Goal: Transaction & Acquisition: Purchase product/service

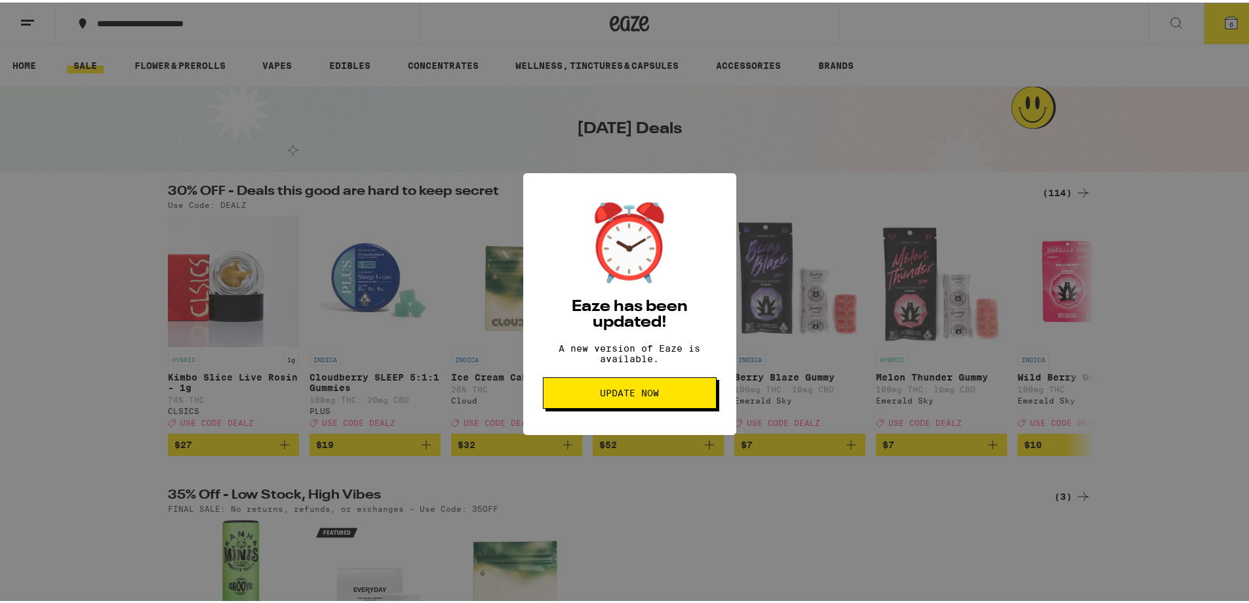
click at [649, 395] on span "Update Now" at bounding box center [629, 390] width 59 height 9
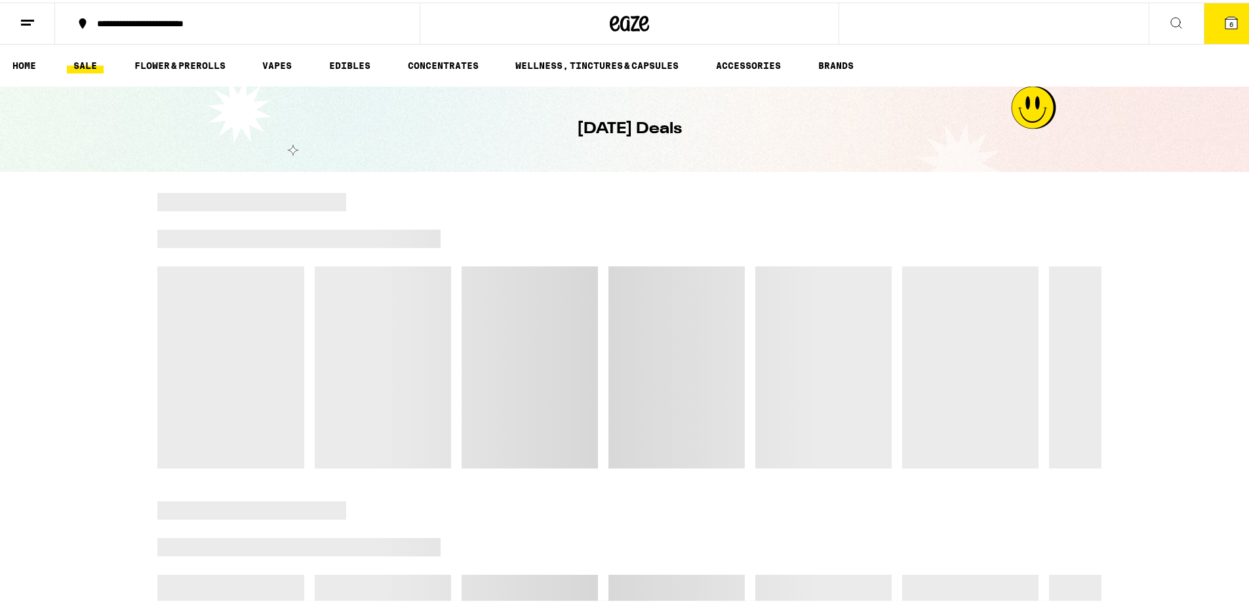
click at [1216, 30] on button "6" at bounding box center [1231, 21] width 55 height 41
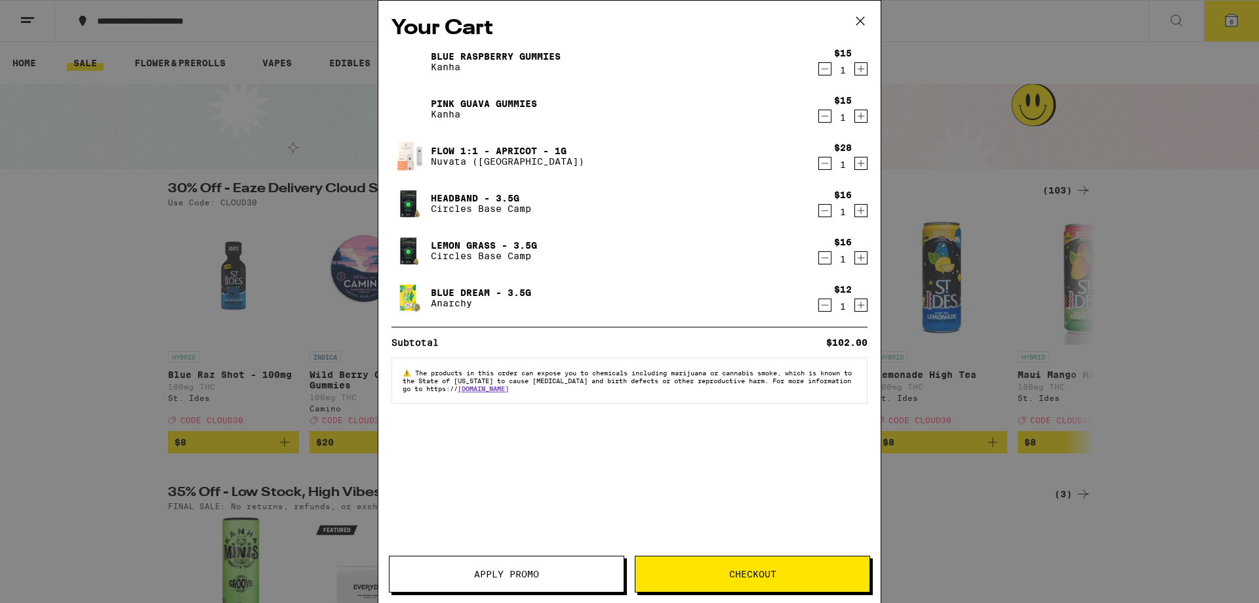
click at [559, 578] on button "Apply Promo" at bounding box center [506, 573] width 235 height 37
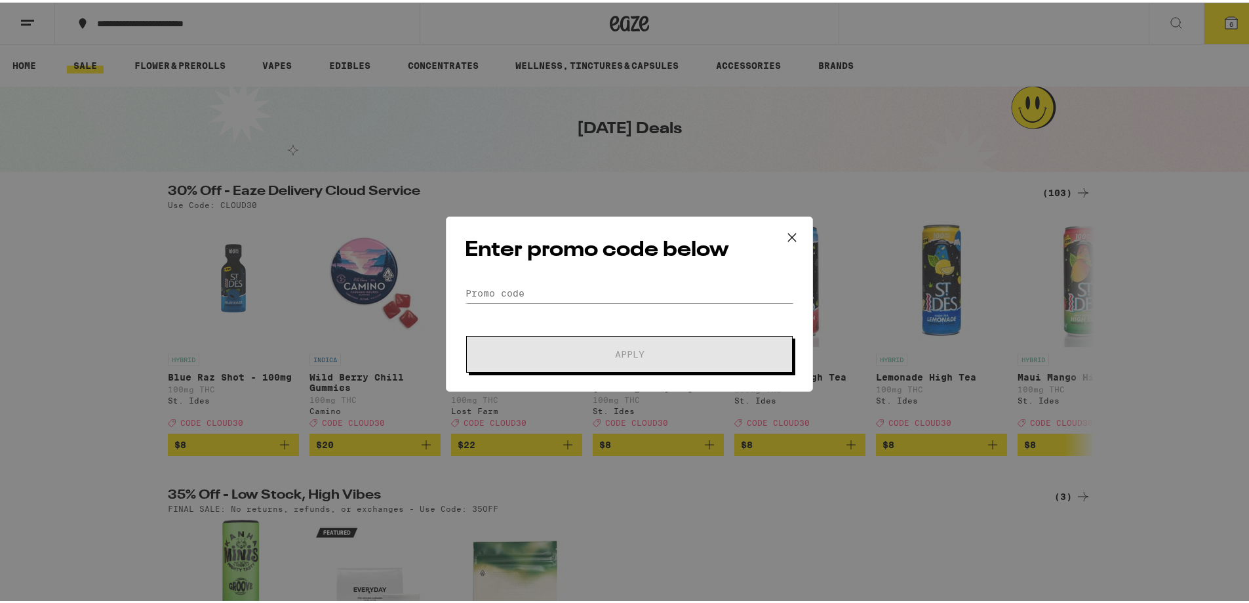
click at [789, 233] on icon at bounding box center [792, 235] width 8 height 8
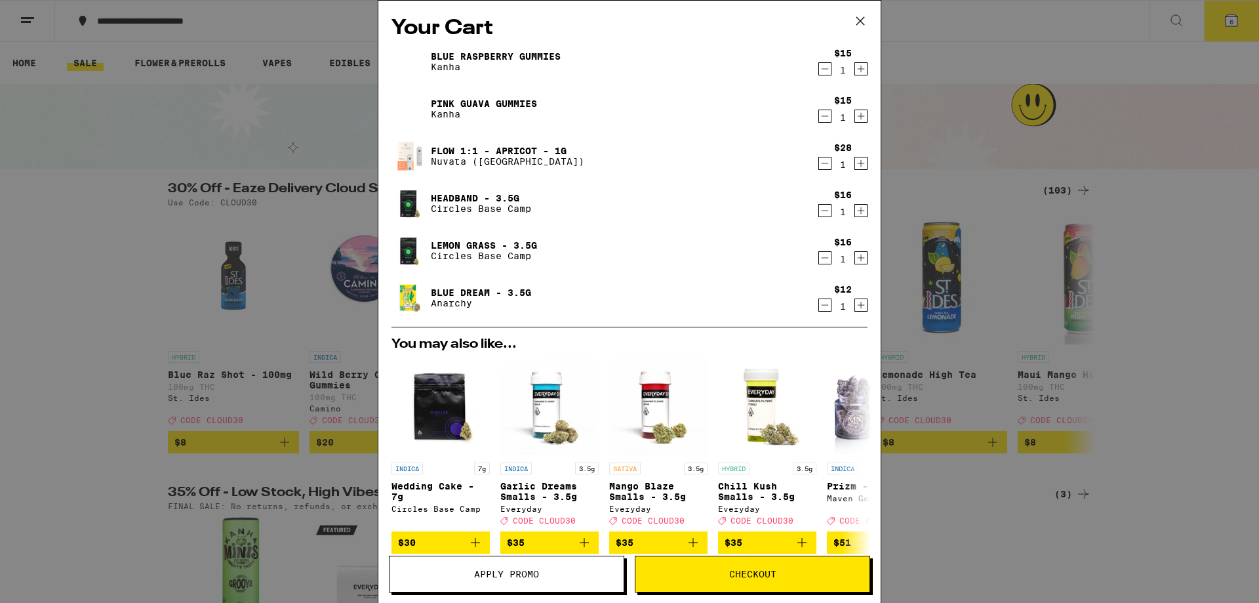
click at [742, 581] on button "Checkout" at bounding box center [752, 573] width 235 height 37
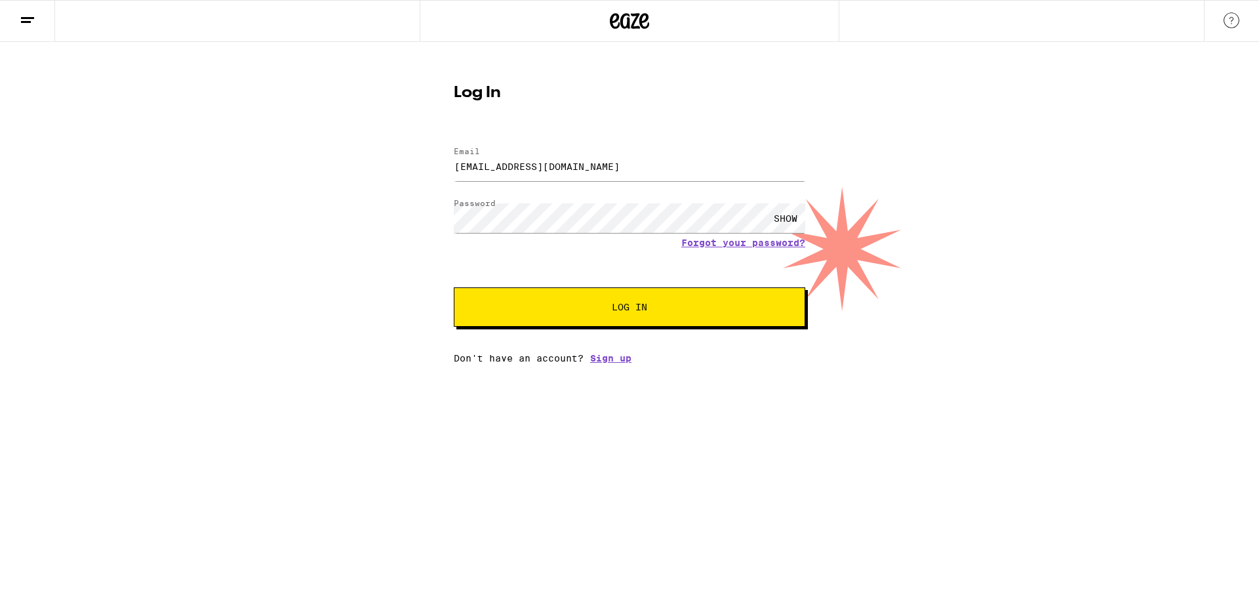
click at [681, 317] on button "Log In" at bounding box center [629, 306] width 351 height 39
